Goal: Information Seeking & Learning: Learn about a topic

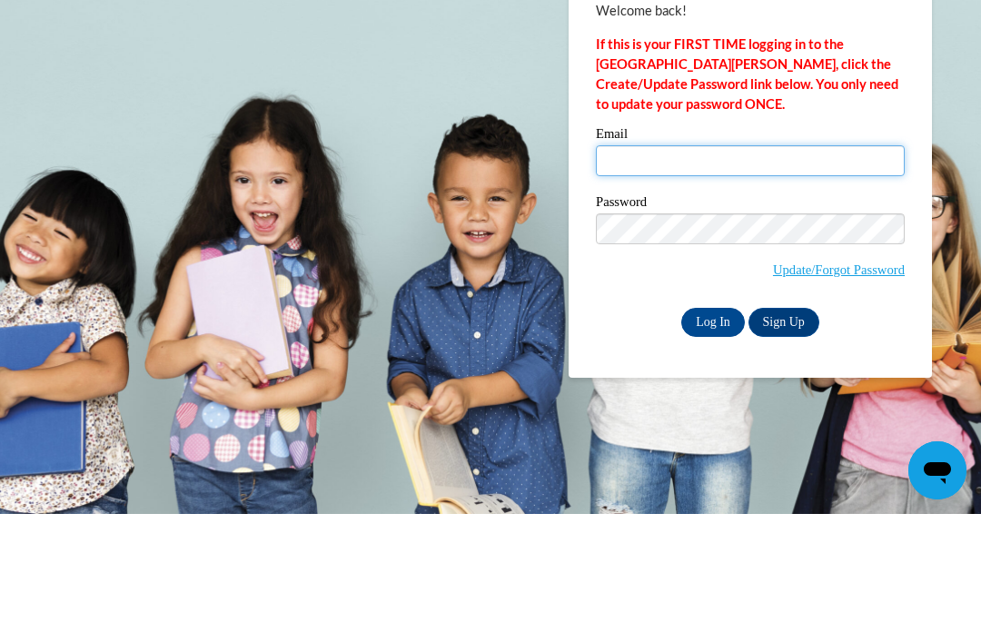
type input "[EMAIL_ADDRESS][DOMAIN_NAME]"
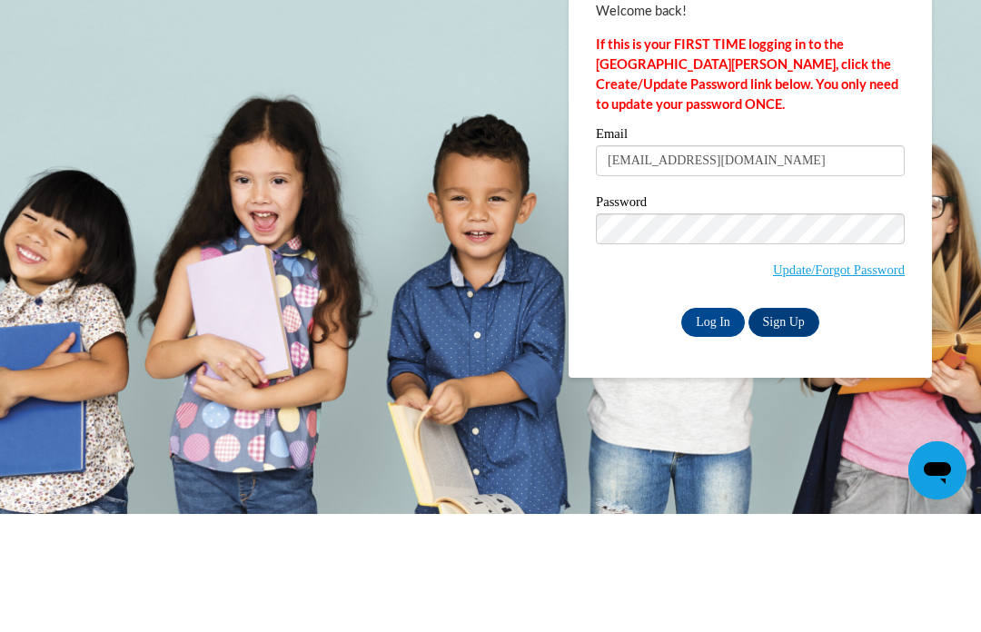
click at [713, 426] on input "Log In" at bounding box center [713, 440] width 64 height 29
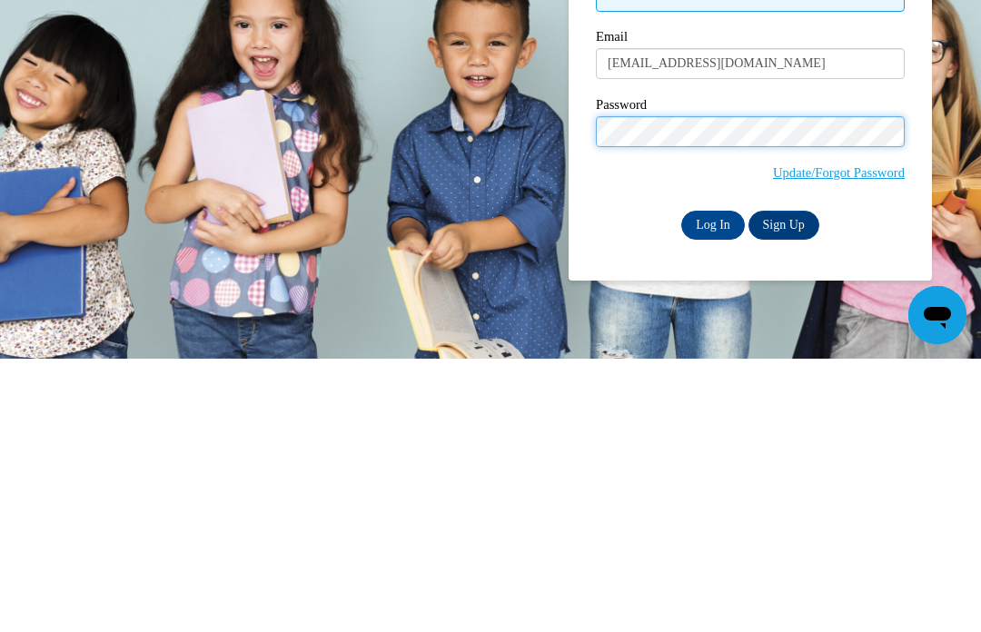
click at [713, 484] on input "Log In" at bounding box center [713, 498] width 64 height 29
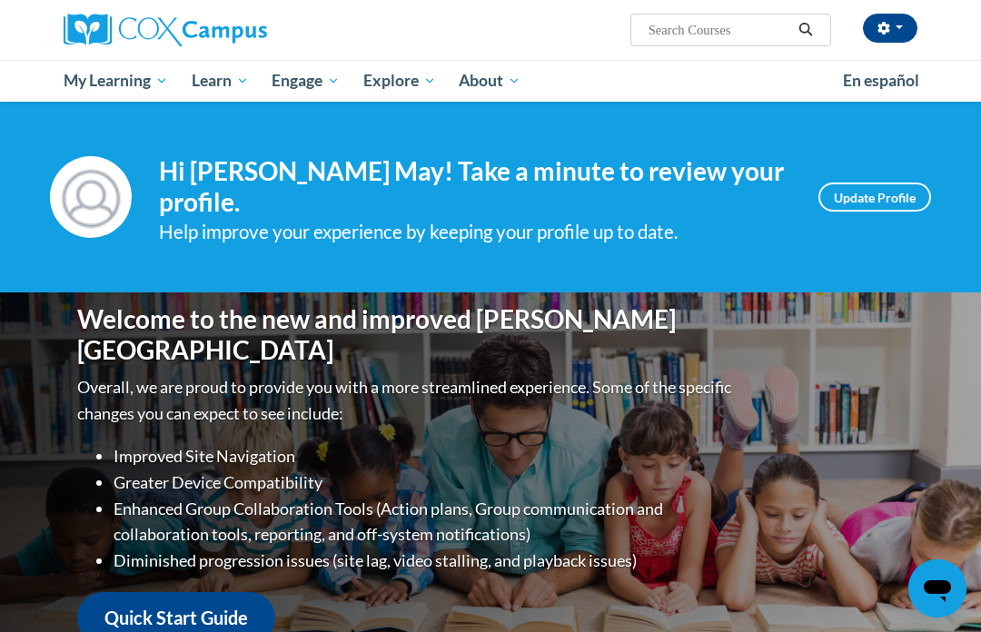
click at [734, 33] on input "Search..." at bounding box center [719, 30] width 145 height 22
click at [704, 41] on input "Search..." at bounding box center [719, 30] width 145 height 22
paste input "Early Literacy: Print Awareness, Phonological Awareness and Alphabet Knowledge"
type input "Early Literacy: Print Awareness, Phonological Awareness and Alphabet Knowledge"
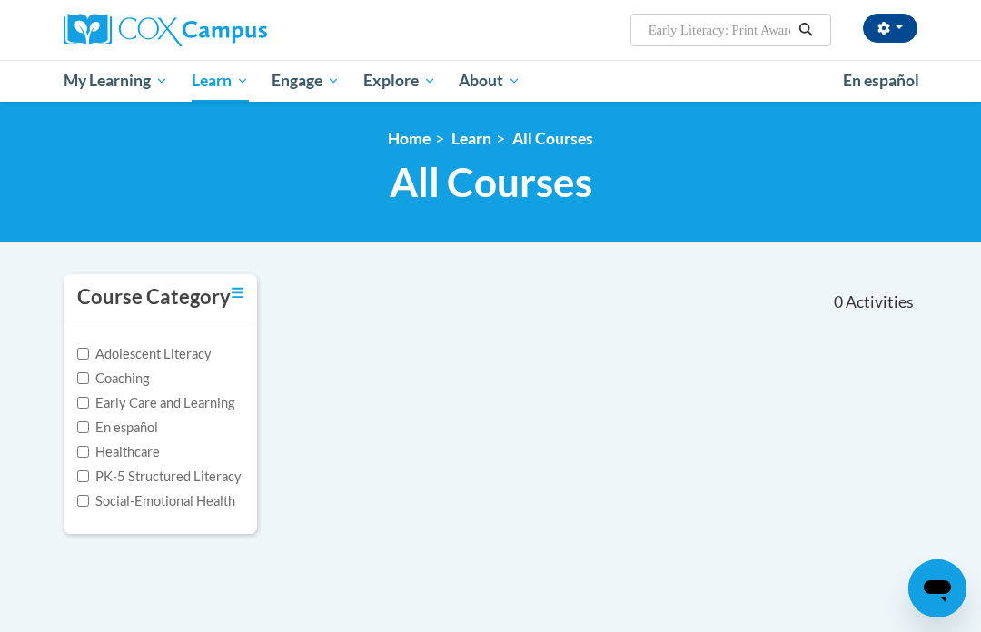
click at [766, 21] on input "Early Literacy: Print Awareness, Phonological Awareness and Alphabet Knowledge" at bounding box center [719, 30] width 145 height 22
type input "Early Literacy: Print Awareness, Phonological Awareness and Alphabet Knowledge"
click at [813, 38] on button "Search" at bounding box center [805, 30] width 27 height 22
click at [760, 23] on input "Early Literacy: Print Awareness, Phonological Awareness and Alphabet Knowledge" at bounding box center [719, 30] width 145 height 22
type input "Early Literacy:"
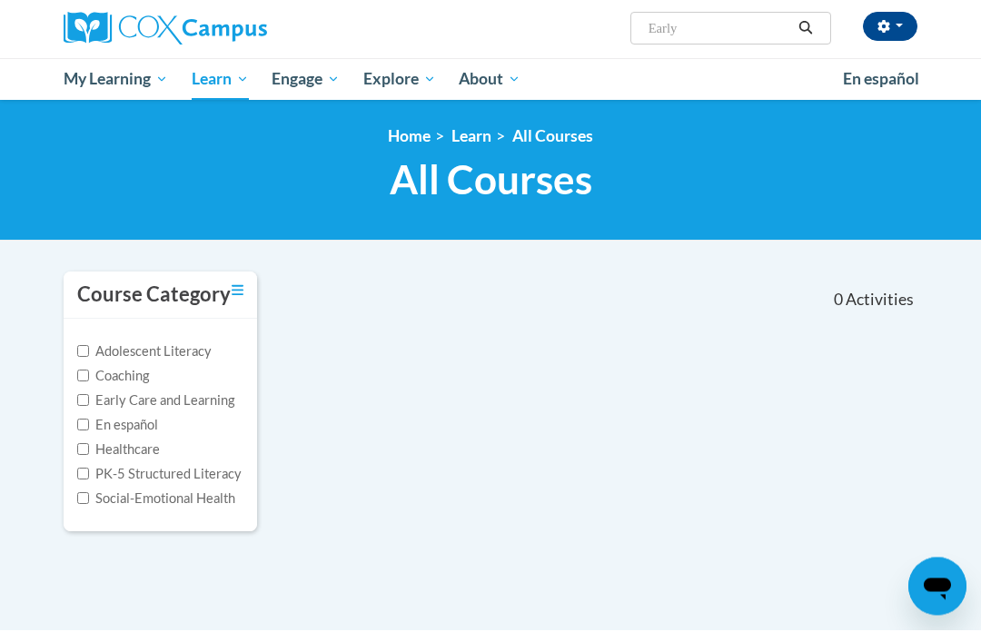
scroll to position [3, 0]
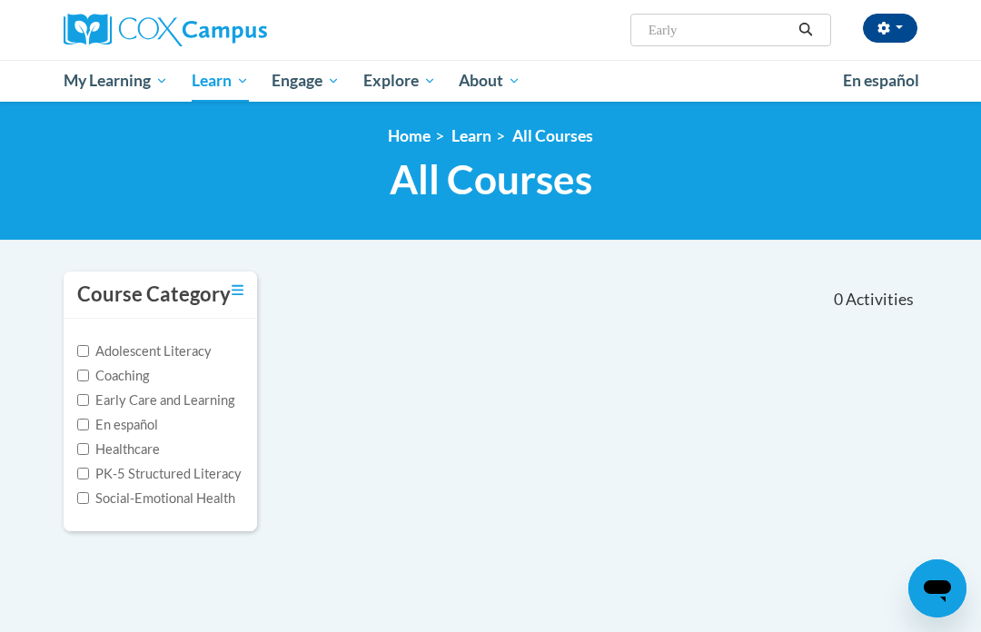
click at [723, 36] on input "Early" at bounding box center [719, 30] width 145 height 22
type input "Early literacy"
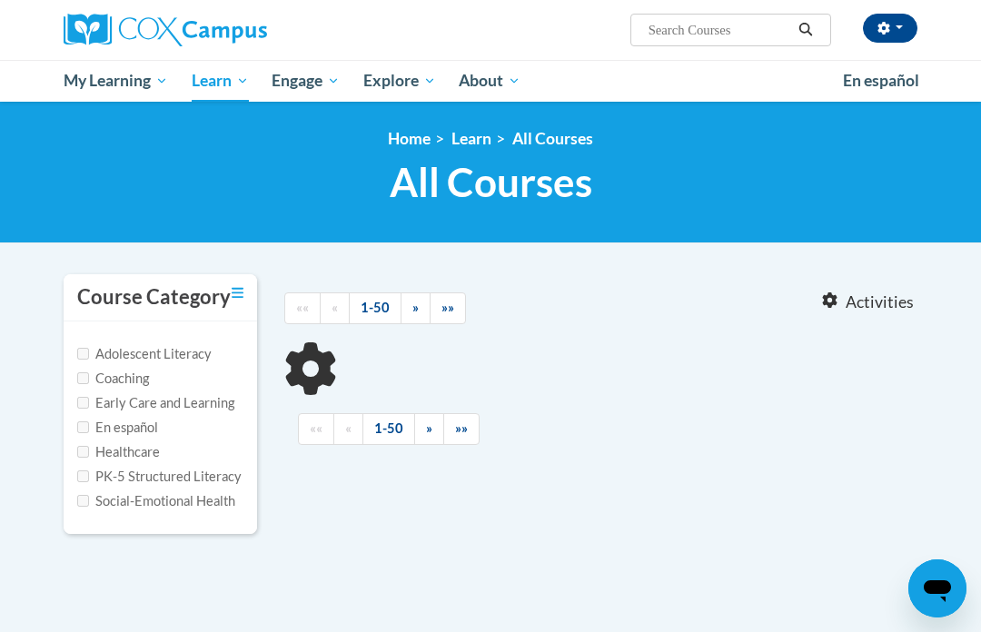
type input "Early literacy"
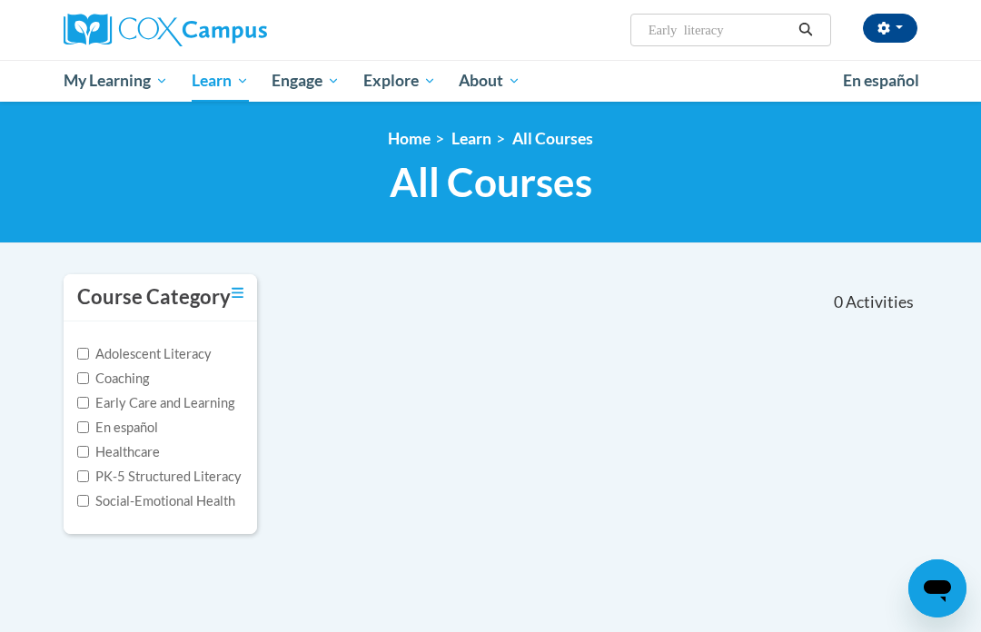
click at [0, 0] on link "Certificates" at bounding box center [0, 0] width 0 height 0
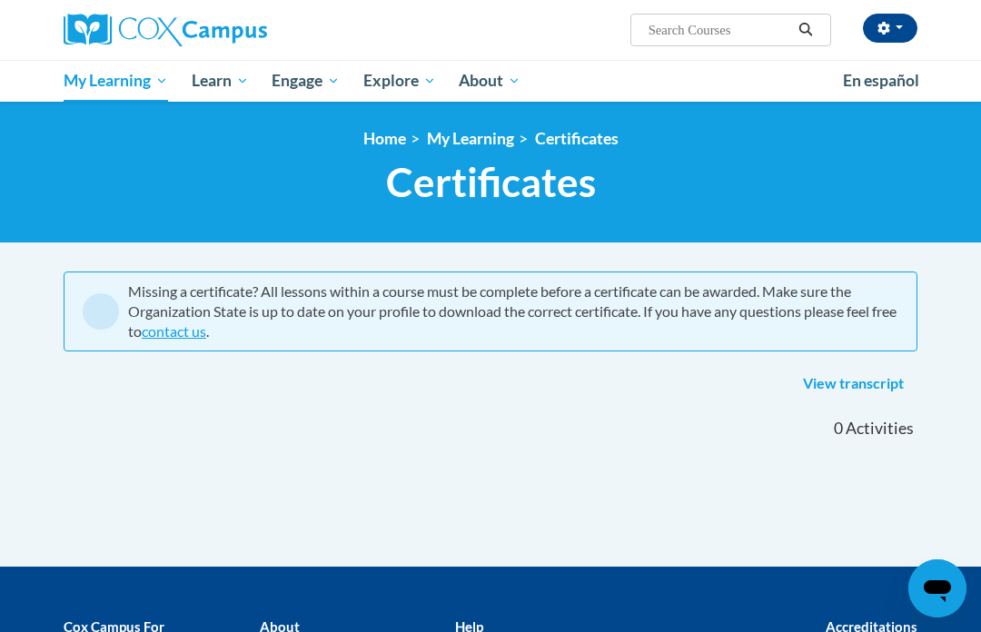
click at [174, 113] on div "<en>My Learning</en><fr>New fr_My Learning</fr><it>New it_My Learning</it><de>N…" at bounding box center [490, 173] width 981 height 142
click at [713, 41] on input "Search..." at bounding box center [719, 30] width 145 height 22
